Goal: Information Seeking & Learning: Learn about a topic

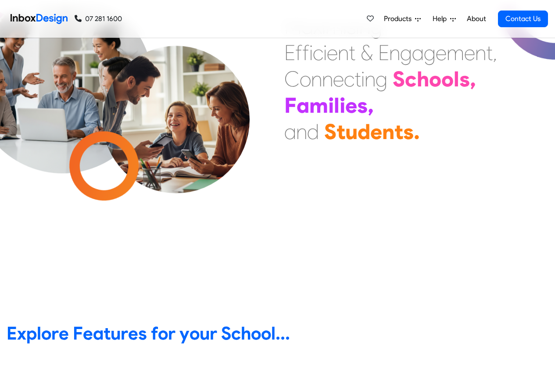
scroll to position [316, 0]
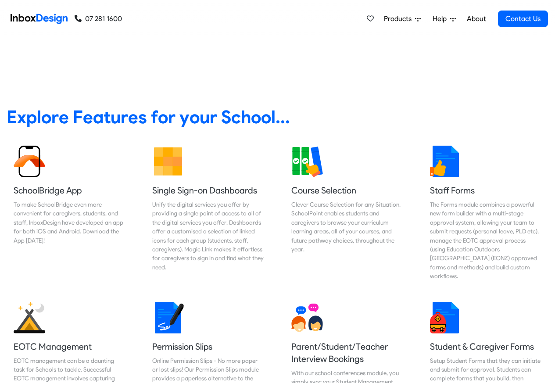
click at [397, 20] on span "Products" at bounding box center [399, 19] width 31 height 11
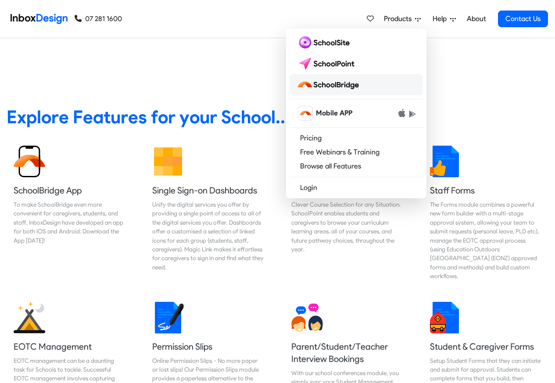
click at [332, 86] on img at bounding box center [330, 85] width 66 height 14
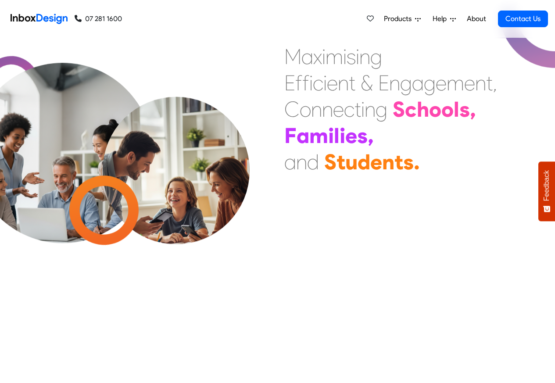
scroll to position [317, 0]
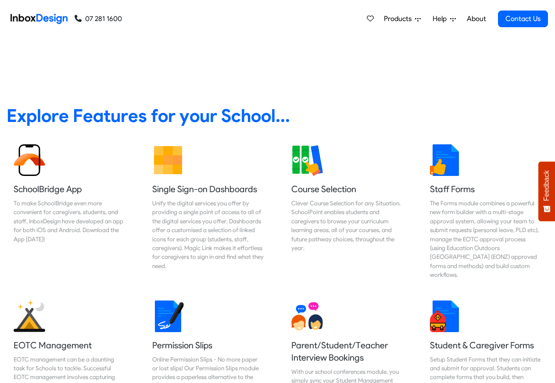
click at [406, 20] on span "Products" at bounding box center [399, 19] width 31 height 11
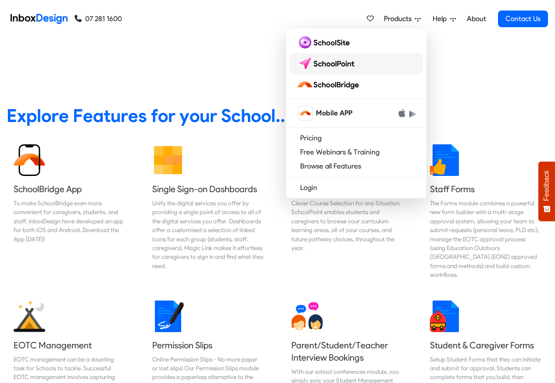
click at [330, 61] on img at bounding box center [328, 64] width 62 height 14
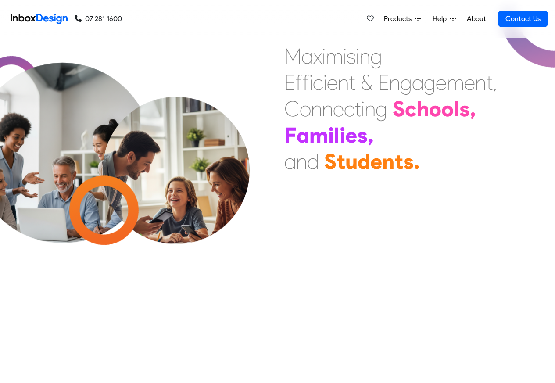
scroll to position [319, 0]
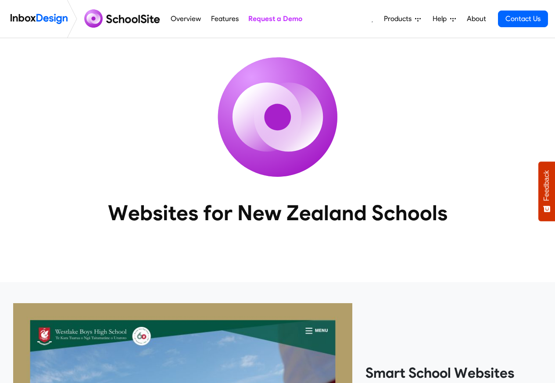
click at [405, 20] on span "Products" at bounding box center [399, 19] width 31 height 11
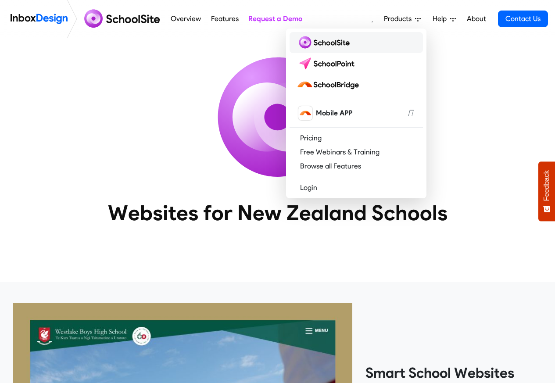
click at [329, 42] on img at bounding box center [325, 43] width 57 height 14
